Goal: Transaction & Acquisition: Subscribe to service/newsletter

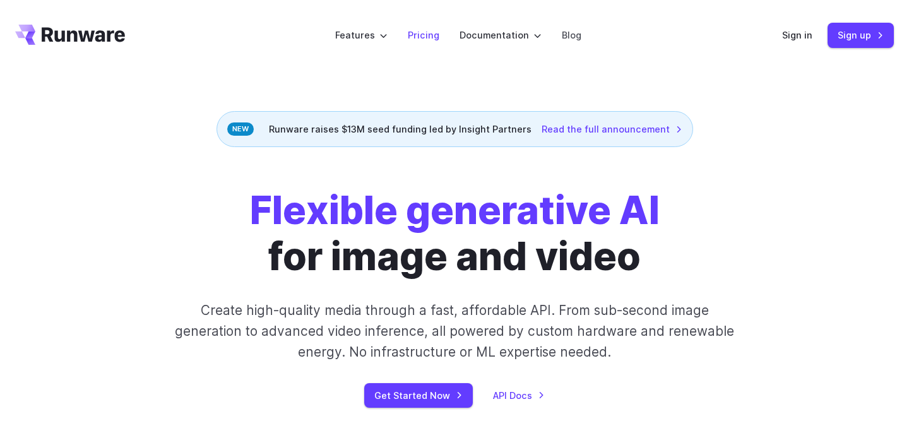
click at [430, 39] on link "Pricing" at bounding box center [424, 35] width 32 height 15
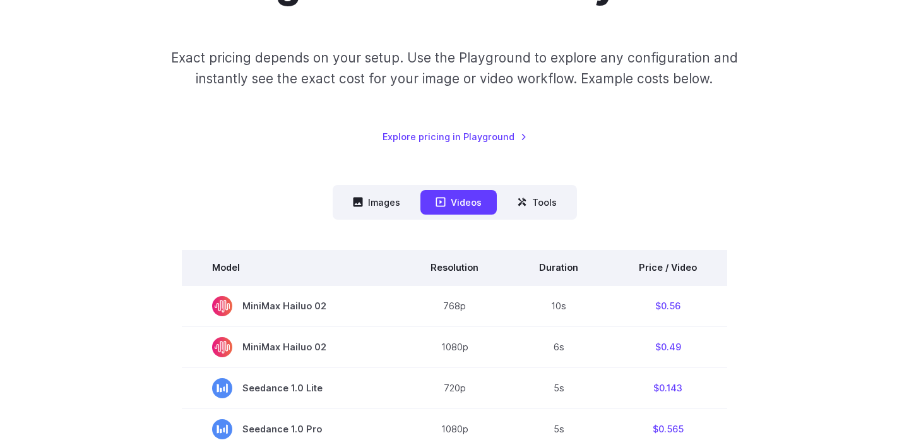
scroll to position [173, 0]
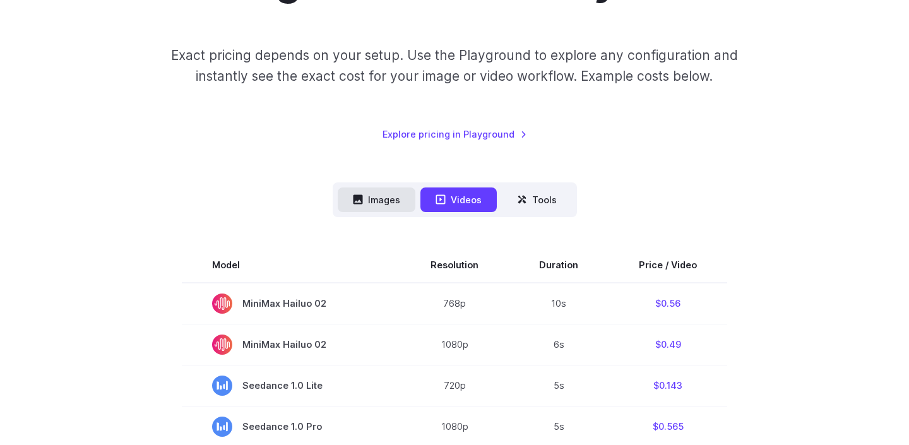
click at [373, 198] on button "Images" at bounding box center [377, 199] width 78 height 25
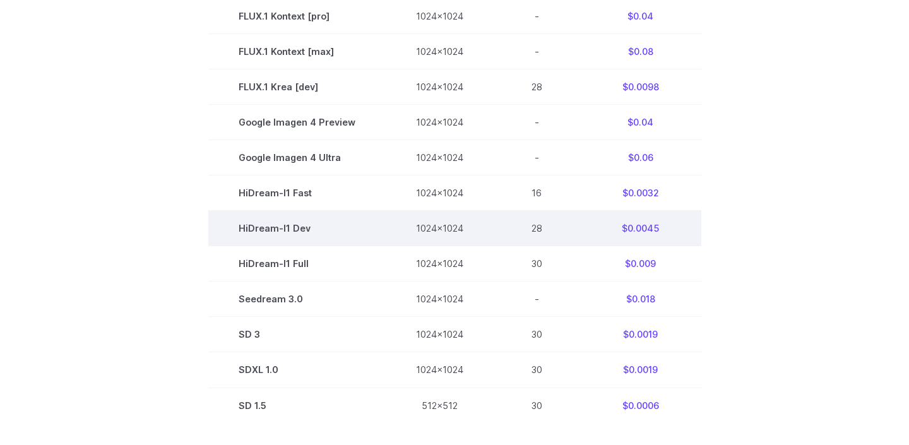
scroll to position [741, 0]
drag, startPoint x: 242, startPoint y: 233, endPoint x: 324, endPoint y: 230, distance: 82.1
click at [324, 230] on td "HiDream-I1 Dev" at bounding box center [296, 227] width 177 height 35
copy td "HiDream-I1 Dev"
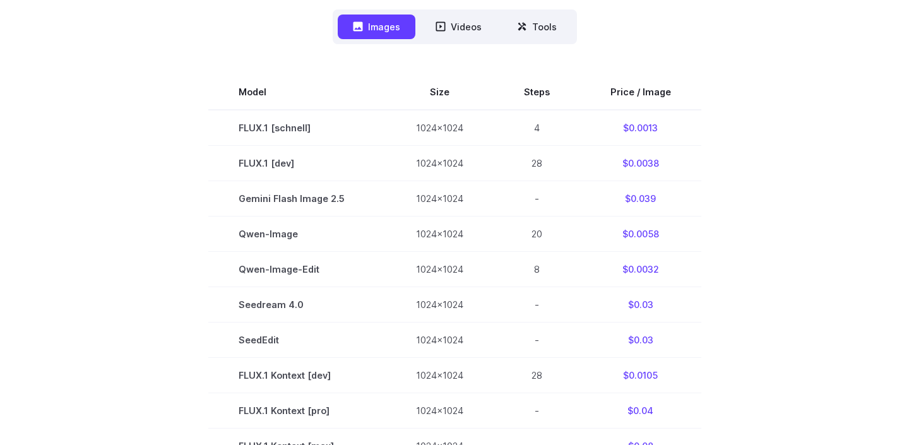
scroll to position [344, 0]
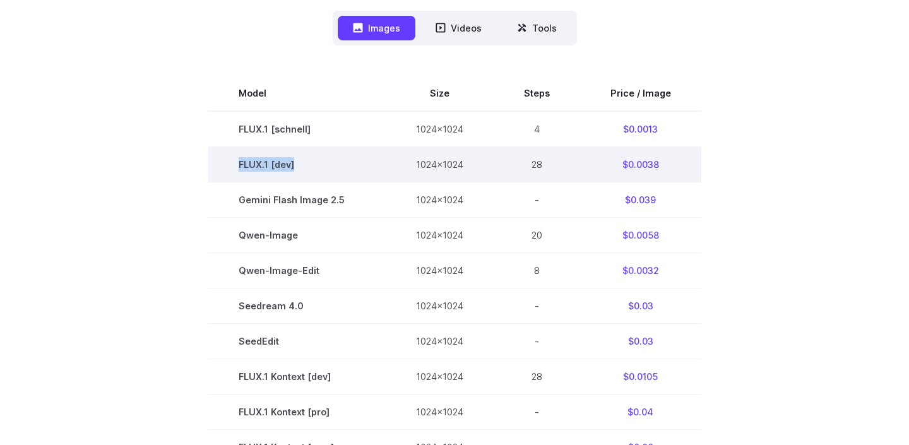
drag, startPoint x: 249, startPoint y: 162, endPoint x: 311, endPoint y: 158, distance: 61.9
click at [311, 160] on td "FLUX.1 [dev]" at bounding box center [296, 163] width 177 height 35
copy td "FLUX.1 [dev]"
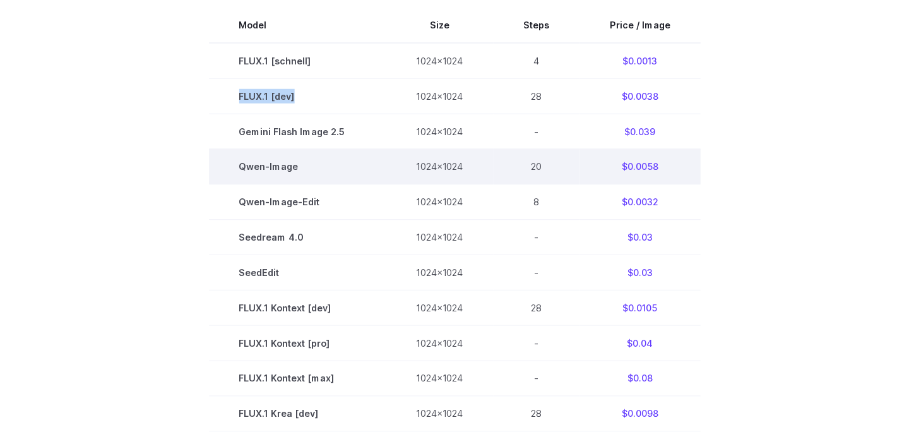
scroll to position [425, 0]
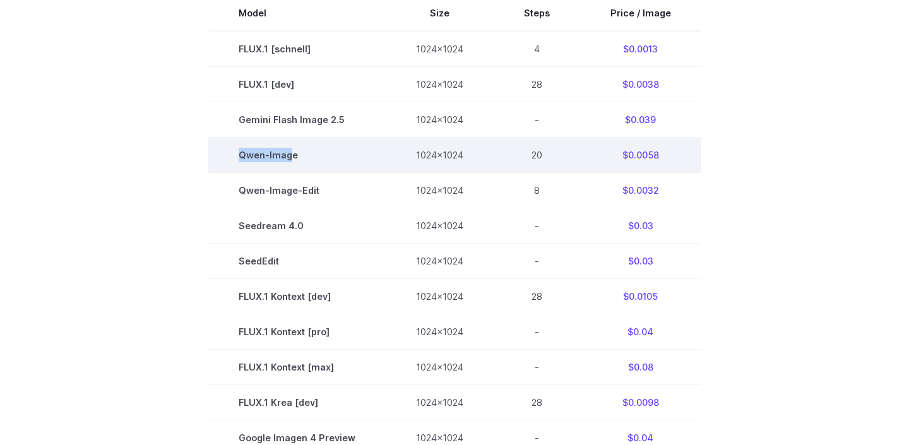
drag, startPoint x: 240, startPoint y: 156, endPoint x: 292, endPoint y: 155, distance: 51.8
click at [293, 155] on td "Qwen-Image" at bounding box center [296, 154] width 177 height 35
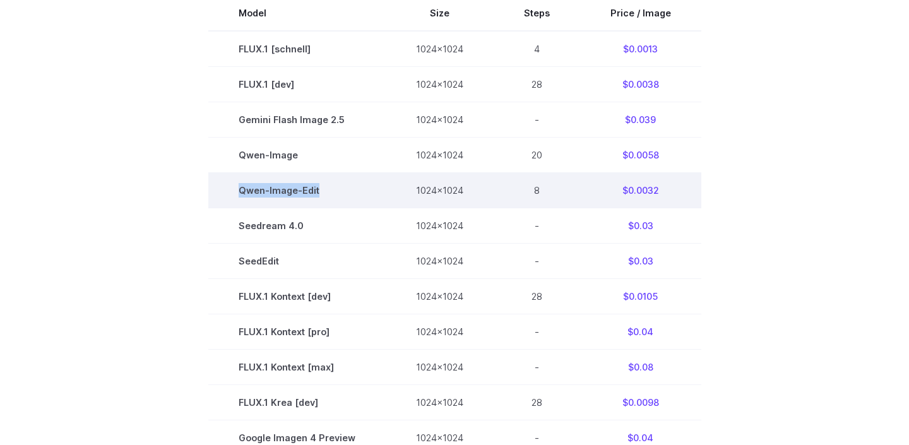
drag, startPoint x: 262, startPoint y: 192, endPoint x: 339, endPoint y: 189, distance: 77.0
click at [329, 191] on td "Qwen-Image-Edit" at bounding box center [296, 189] width 177 height 35
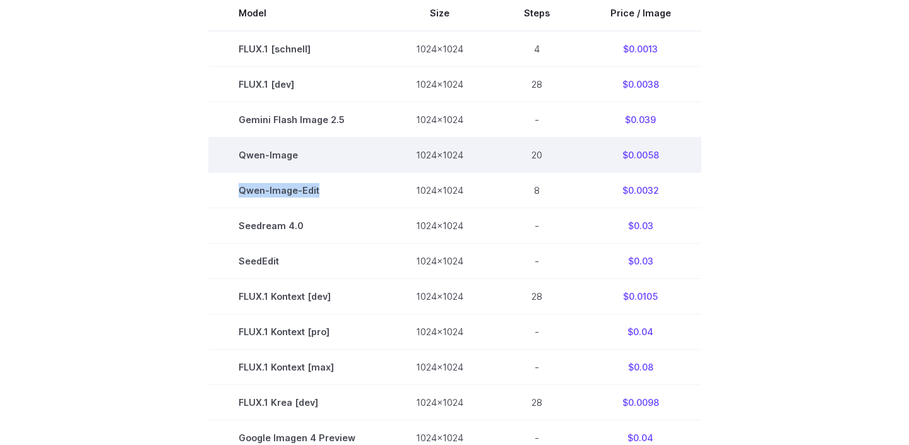
copy td "Qwen-Image-Edit"
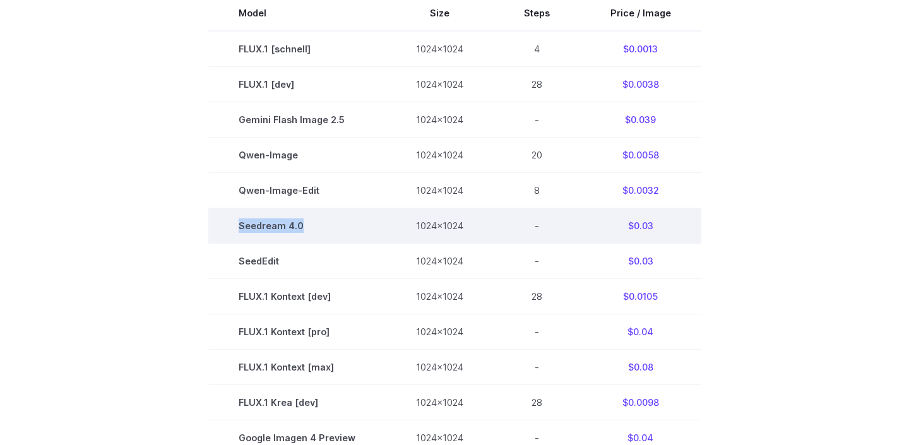
drag, startPoint x: 243, startPoint y: 224, endPoint x: 309, endPoint y: 223, distance: 66.3
click at [305, 223] on td "Seedream 4.0" at bounding box center [296, 225] width 177 height 35
copy td "Seedream 4.0"
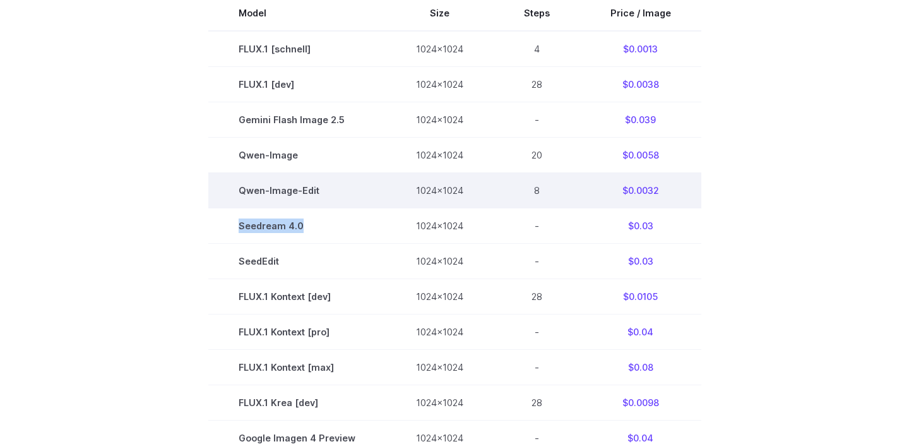
copy td "Seedream 4.0"
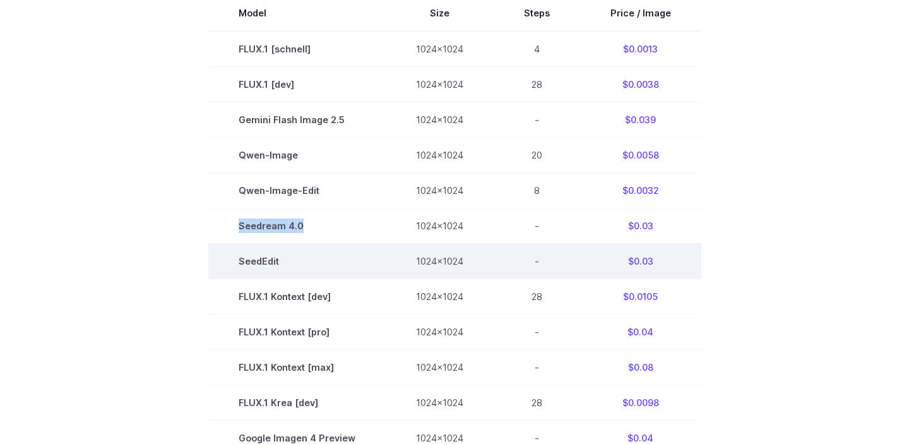
click at [264, 264] on td "SeedEdit" at bounding box center [296, 260] width 177 height 35
copy td "SeedEdit"
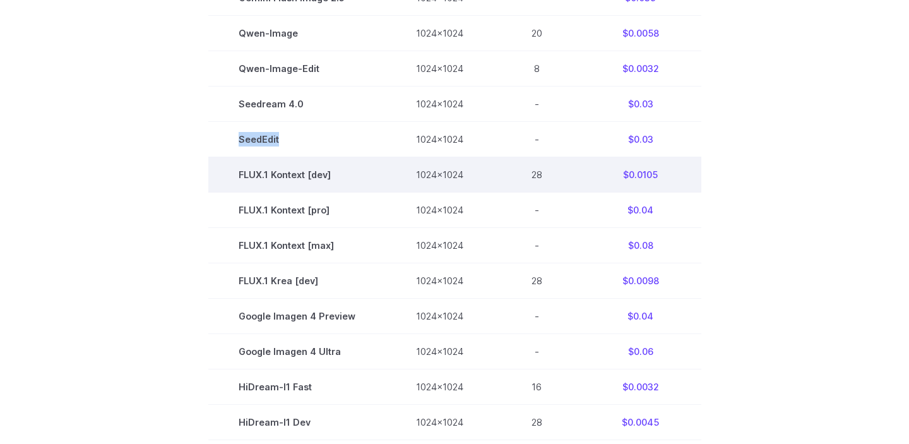
scroll to position [547, 0]
drag, startPoint x: 240, startPoint y: 176, endPoint x: 335, endPoint y: 176, distance: 94.6
click at [335, 177] on td "FLUX.1 Kontext [dev]" at bounding box center [296, 173] width 177 height 35
copy td "FLUX.1 Kontext [dev]"
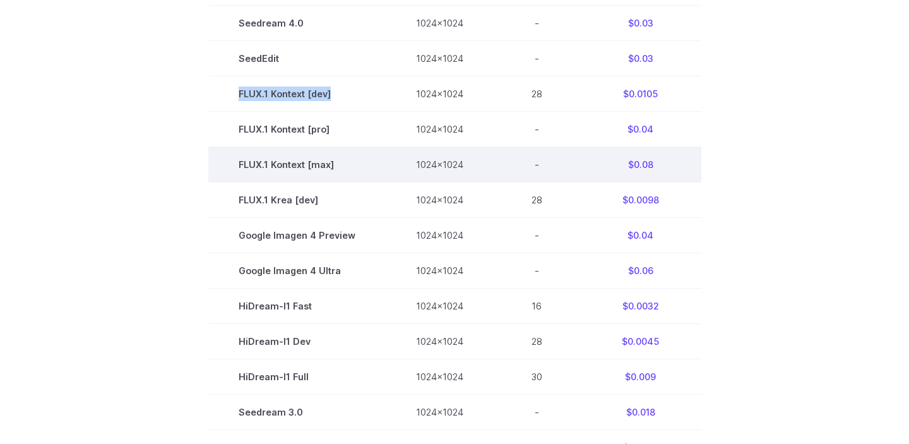
scroll to position [635, 0]
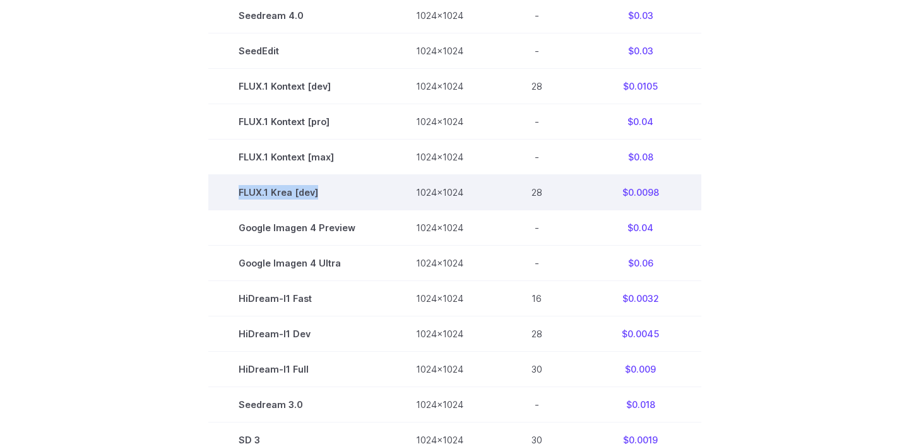
drag, startPoint x: 242, startPoint y: 197, endPoint x: 321, endPoint y: 192, distance: 79.0
click at [322, 192] on td "FLUX.1 Krea [dev]" at bounding box center [296, 192] width 177 height 35
copy td "FLUX.1 Krea [dev]"
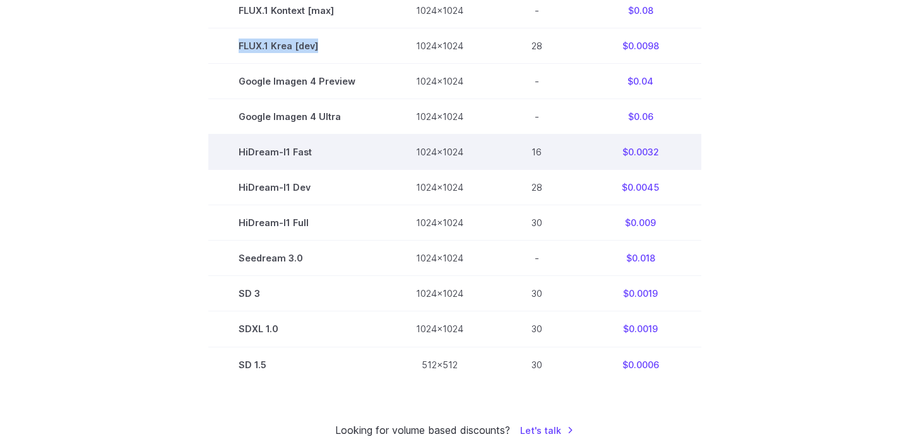
scroll to position [799, 0]
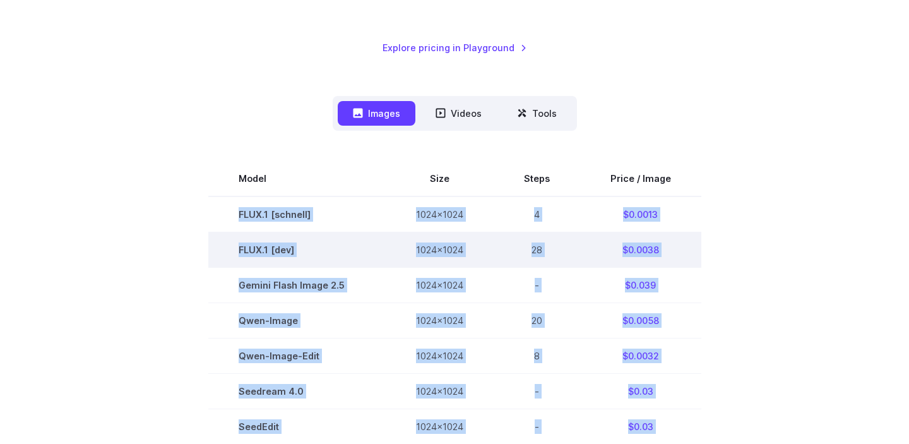
drag, startPoint x: 243, startPoint y: 65, endPoint x: 299, endPoint y: 230, distance: 174.6
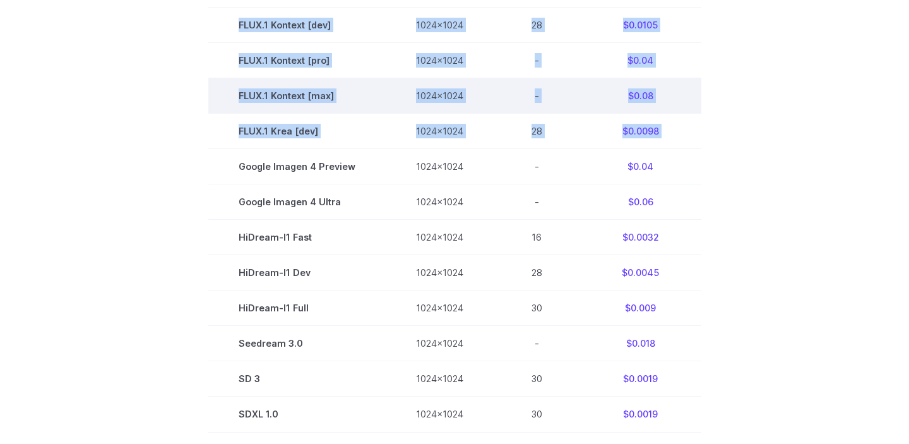
scroll to position [630, 0]
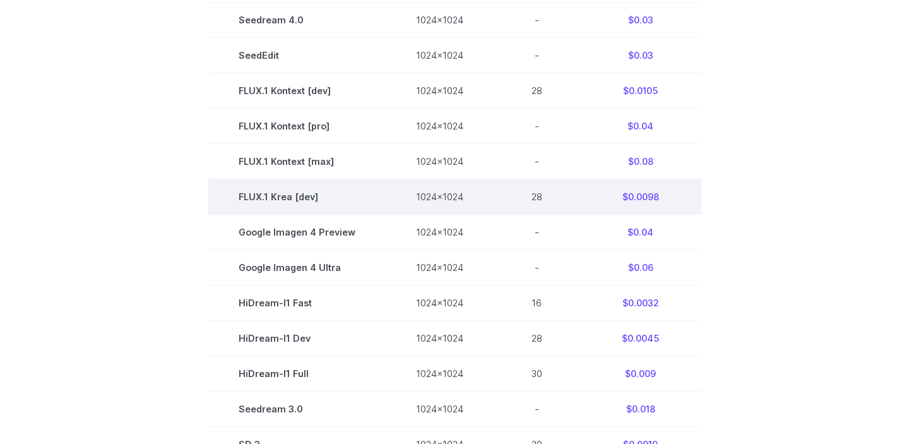
click at [213, 213] on td "FLUX.1 Krea [dev]" at bounding box center [296, 196] width 177 height 35
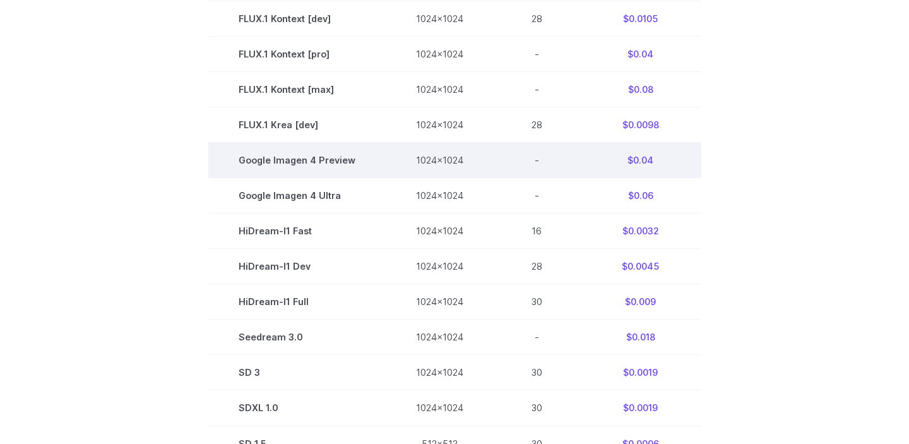
scroll to position [703, 0]
drag, startPoint x: 243, startPoint y: 162, endPoint x: 355, endPoint y: 164, distance: 112.3
click at [358, 164] on td "Google Imagen 4 Preview" at bounding box center [296, 159] width 177 height 35
copy td "Google Imagen 4 Preview"
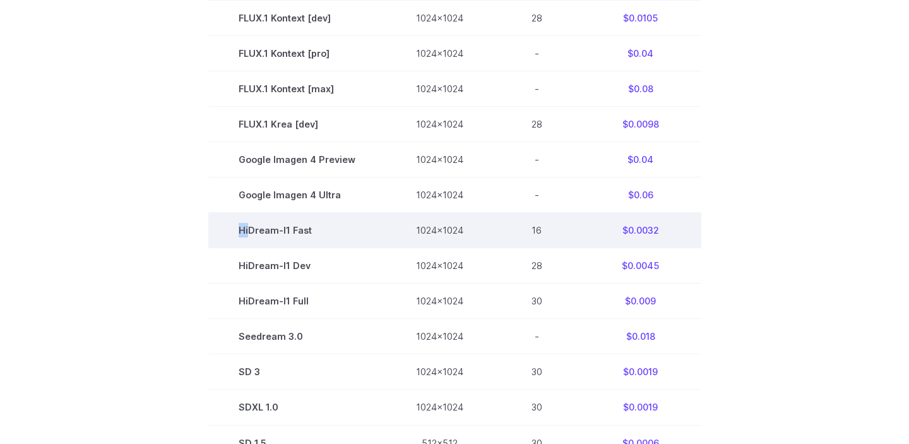
drag, startPoint x: 242, startPoint y: 234, endPoint x: 250, endPoint y: 233, distance: 8.2
click at [251, 233] on td "HiDream-I1 Fast" at bounding box center [296, 230] width 177 height 35
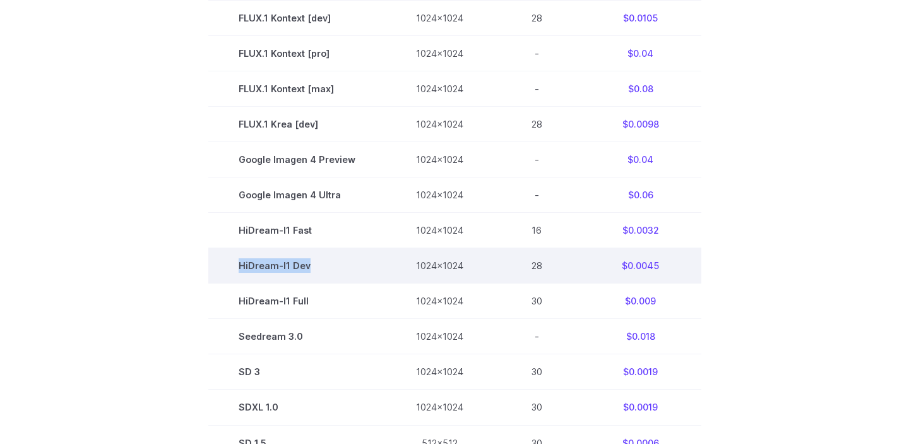
drag, startPoint x: 241, startPoint y: 269, endPoint x: 312, endPoint y: 270, distance: 70.7
click at [310, 270] on td "HiDream-I1 Dev" at bounding box center [296, 265] width 177 height 35
copy td "HiDream-I1 Dev"
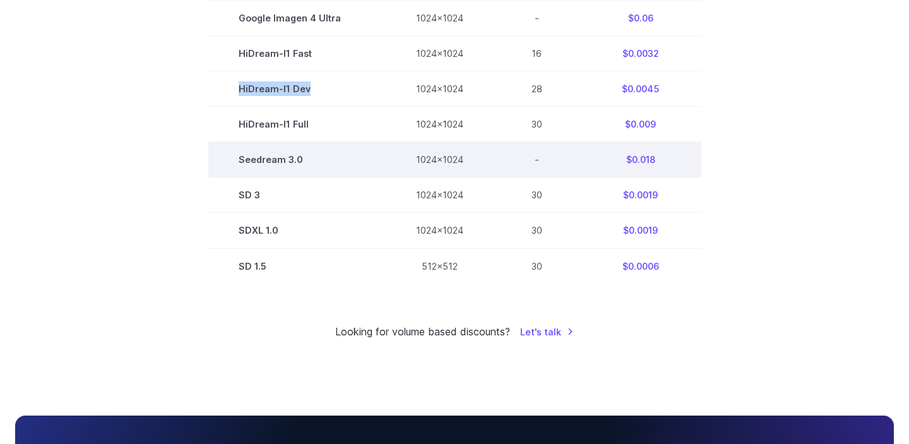
scroll to position [885, 0]
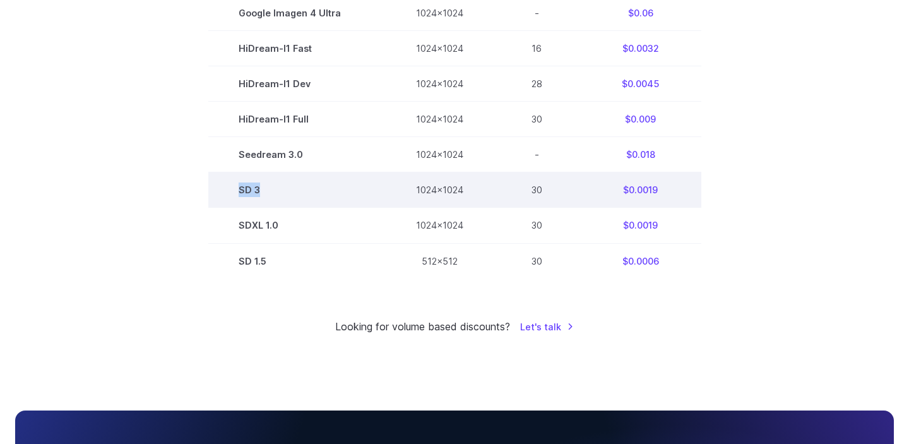
drag, startPoint x: 242, startPoint y: 195, endPoint x: 264, endPoint y: 195, distance: 21.5
click at [263, 195] on td "SD 3" at bounding box center [296, 189] width 177 height 35
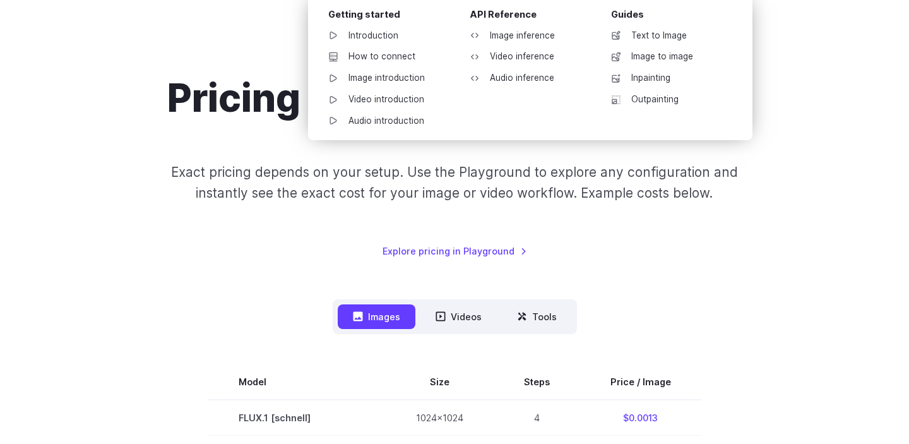
scroll to position [0, 0]
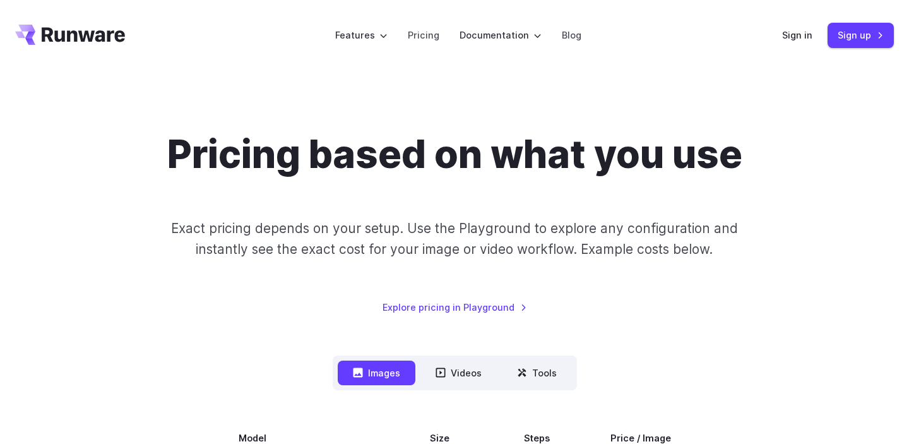
click at [868, 168] on div "Pricing based on what you use Exact pricing depends on your setup. Use the Play…" at bounding box center [454, 223] width 878 height 184
click at [419, 37] on link "Pricing" at bounding box center [424, 35] width 32 height 15
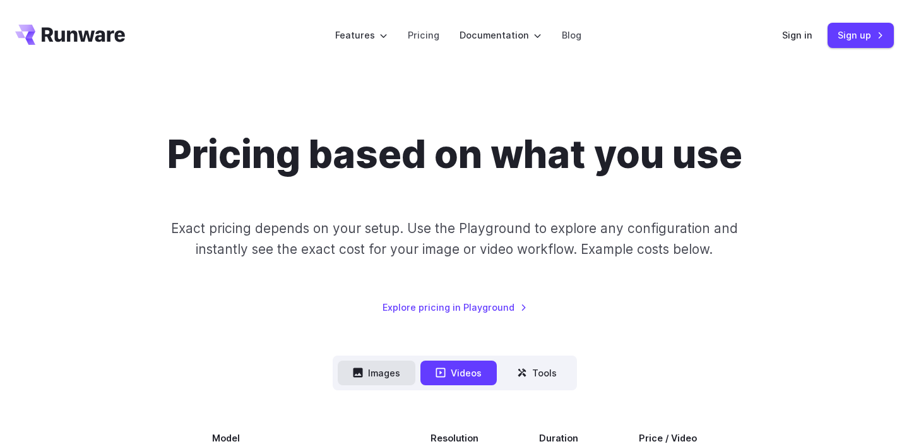
click at [386, 362] on button "Images" at bounding box center [377, 372] width 78 height 25
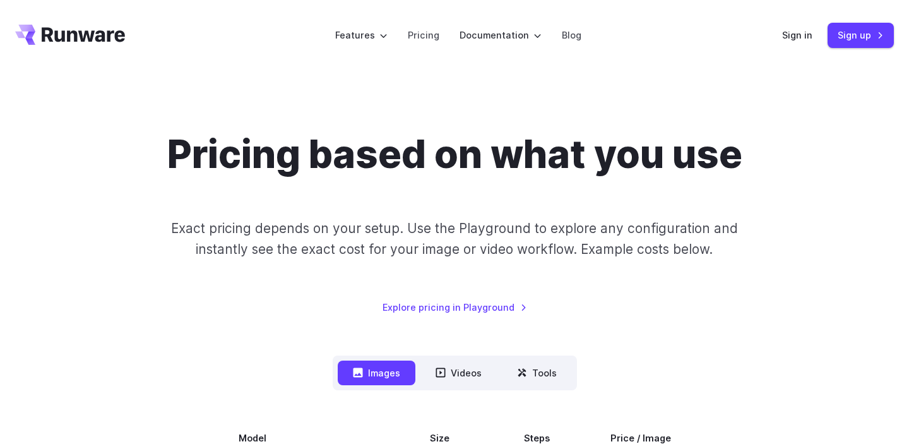
click at [467, 298] on div "Pricing based on what you use Exact pricing depends on your setup. Use the Play…" at bounding box center [454, 223] width 878 height 184
click at [470, 310] on link "Explore pricing in Playground" at bounding box center [454, 307] width 144 height 15
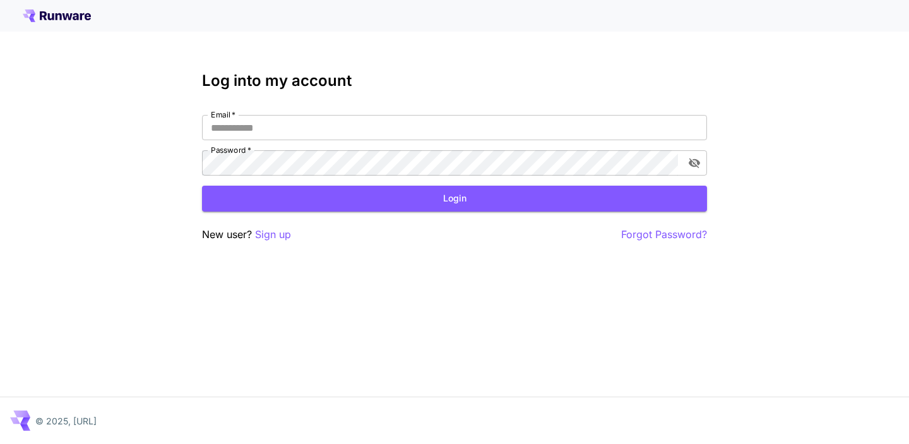
click at [288, 234] on p "Sign up" at bounding box center [273, 234] width 36 height 16
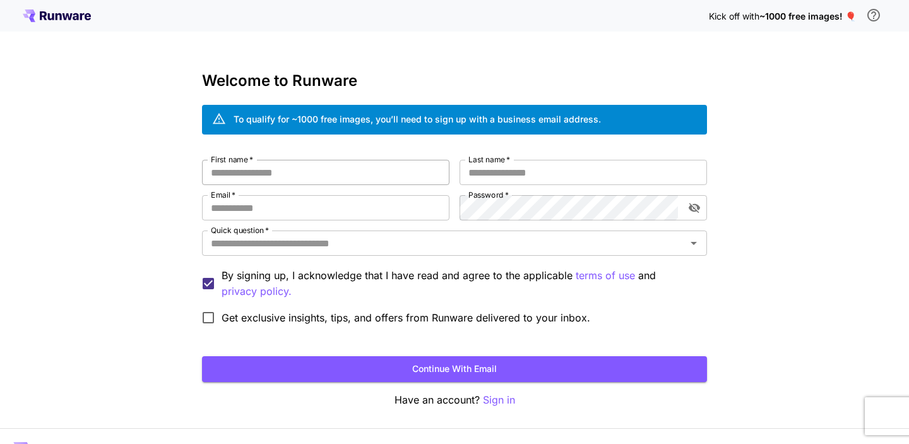
click at [338, 176] on input "First name   *" at bounding box center [325, 172] width 247 height 25
